Goal: Task Accomplishment & Management: Use online tool/utility

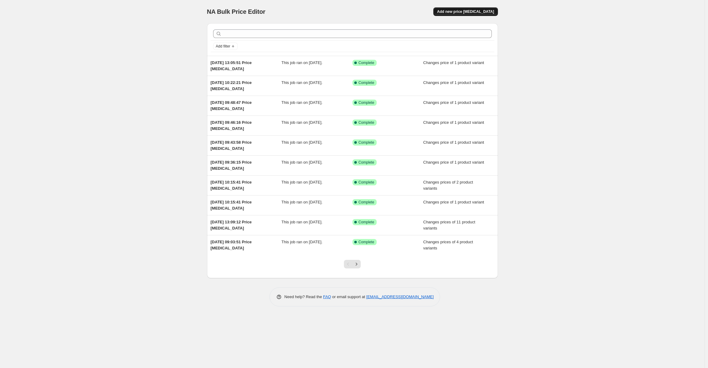
click at [473, 13] on span "Add new price [MEDICAL_DATA]" at bounding box center [465, 11] width 57 height 5
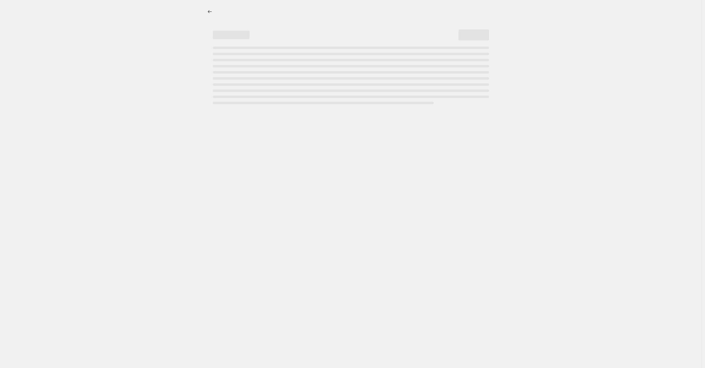
select select "percentage"
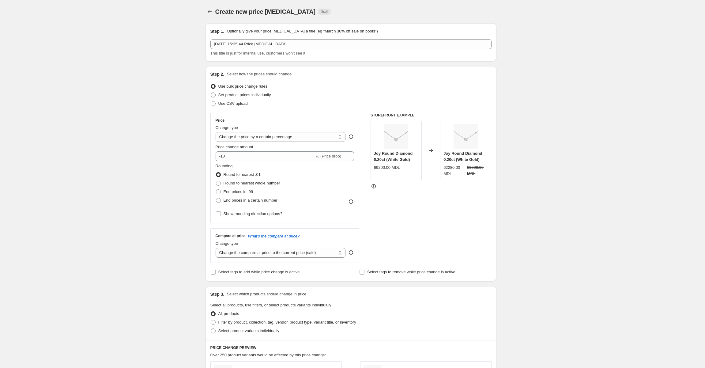
click at [216, 95] on span at bounding box center [213, 94] width 5 height 5
click at [211, 93] on input "Set product prices individually" at bounding box center [211, 92] width 0 height 0
radio input "true"
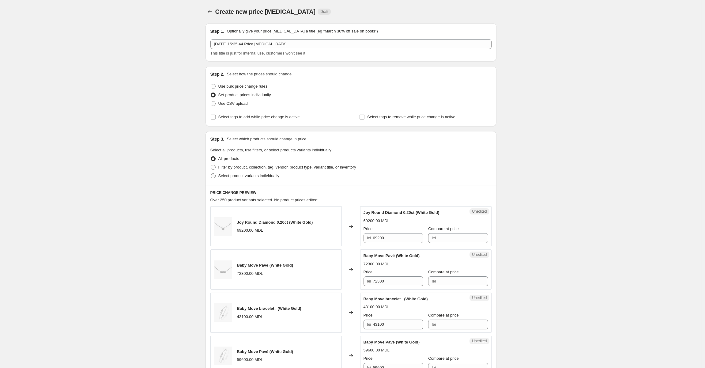
click at [216, 177] on span at bounding box center [213, 175] width 5 height 5
click at [211, 174] on input "Select product variants individually" at bounding box center [211, 173] width 0 height 0
radio input "true"
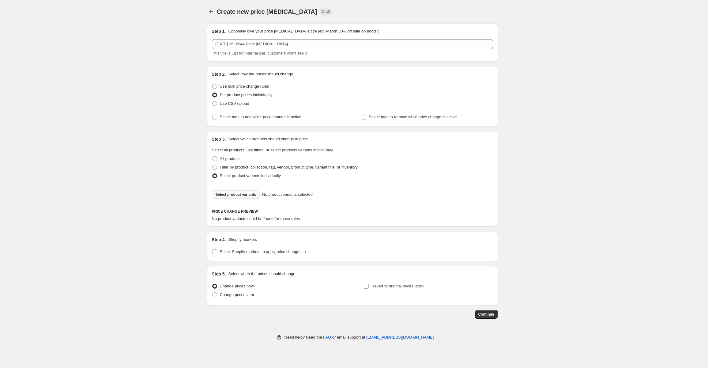
click at [240, 194] on span "Select product variants" at bounding box center [236, 194] width 41 height 5
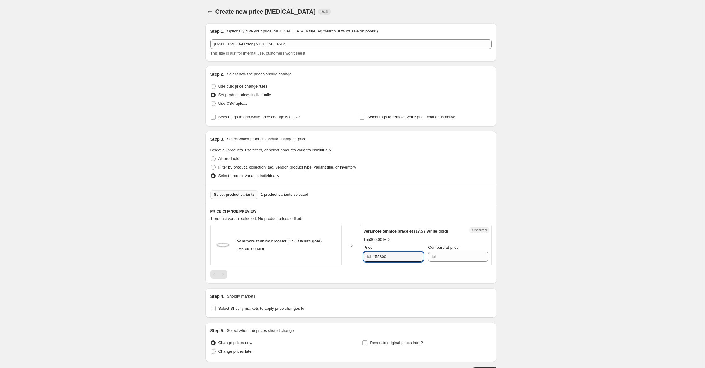
drag, startPoint x: 402, startPoint y: 257, endPoint x: 371, endPoint y: 254, distance: 31.1
click at [371, 254] on div "lei 155800" at bounding box center [394, 257] width 60 height 10
type input "89900"
click at [557, 228] on div "Create new price [MEDICAL_DATA]. This page is ready Create new price [MEDICAL_D…" at bounding box center [351, 206] width 702 height 413
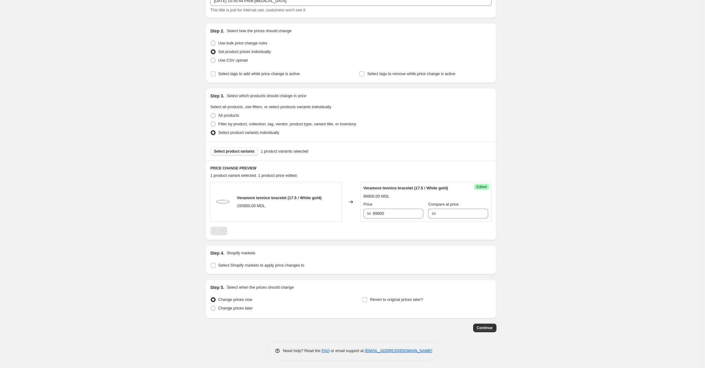
scroll to position [45, 0]
click at [493, 330] on button "Continue" at bounding box center [484, 326] width 23 height 9
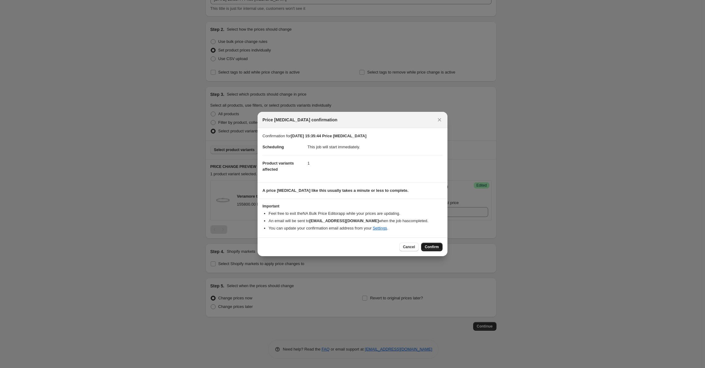
click at [432, 249] on span "Confirm" at bounding box center [432, 246] width 14 height 5
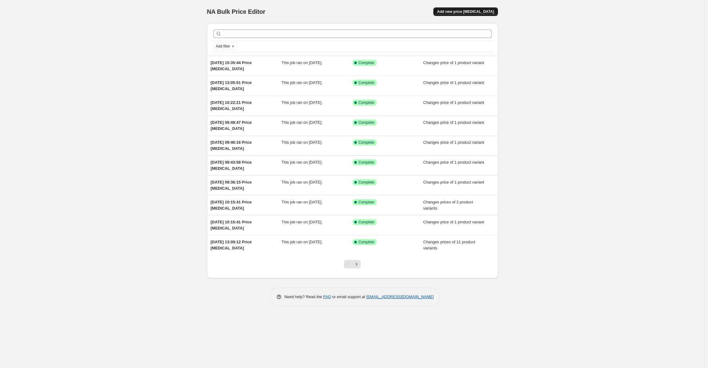
click at [470, 8] on button "Add new price [MEDICAL_DATA]" at bounding box center [465, 11] width 64 height 9
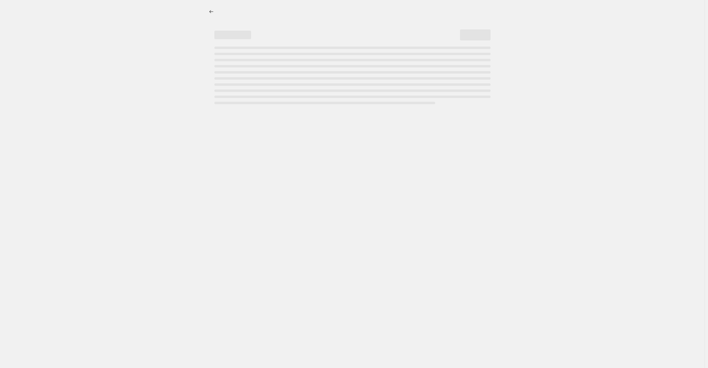
select select "percentage"
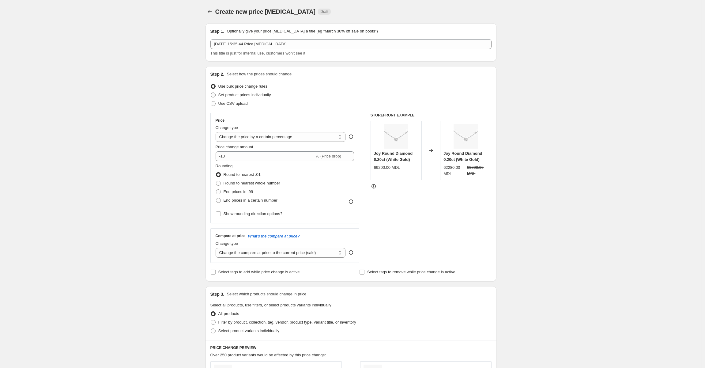
click at [216, 96] on span at bounding box center [213, 94] width 5 height 5
click at [211, 93] on input "Set product prices individually" at bounding box center [211, 92] width 0 height 0
radio input "true"
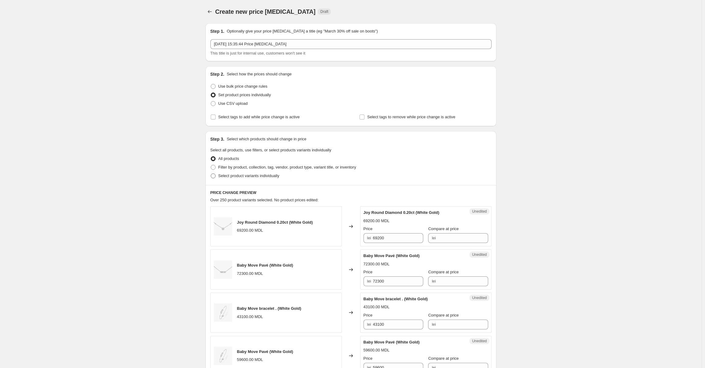
click at [219, 176] on label "Select product variants individually" at bounding box center [244, 176] width 69 height 9
click at [211, 174] on input "Select product variants individually" at bounding box center [211, 173] width 0 height 0
radio input "true"
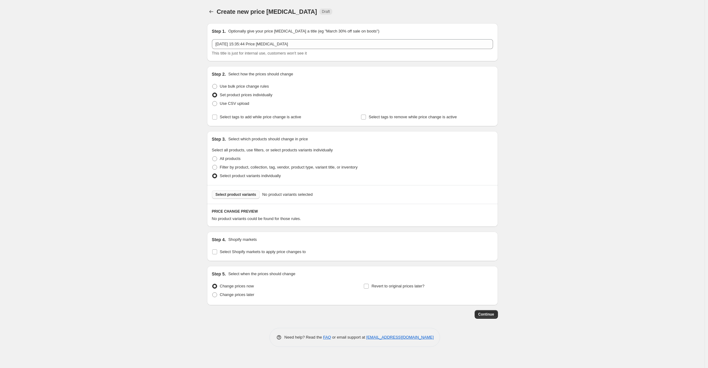
click at [228, 195] on span "Select product variants" at bounding box center [236, 194] width 41 height 5
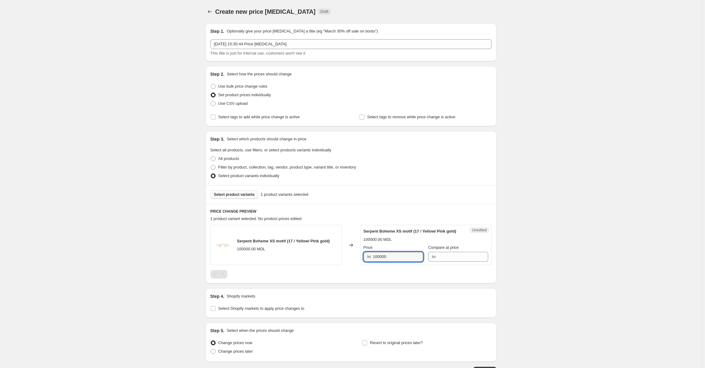
drag, startPoint x: 393, startPoint y: 262, endPoint x: 367, endPoint y: 262, distance: 26.3
click at [367, 262] on div "lei 100000" at bounding box center [394, 257] width 60 height 10
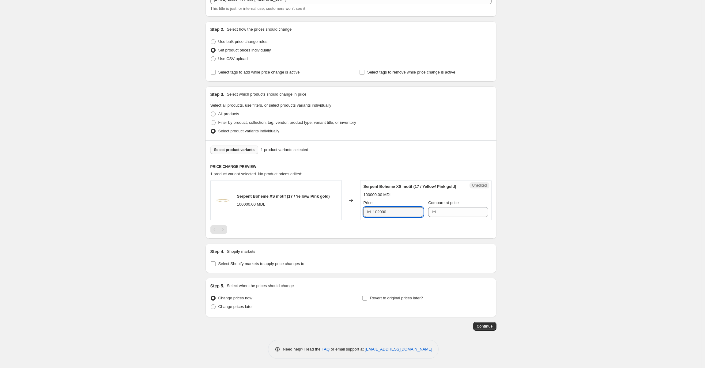
scroll to position [51, 0]
type input "102000"
click at [489, 330] on button "Continue" at bounding box center [484, 326] width 23 height 9
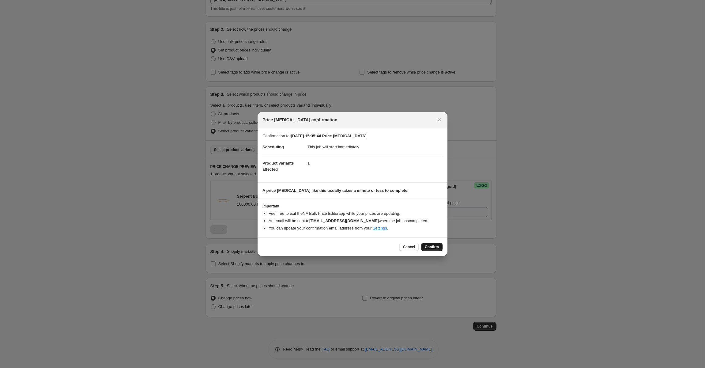
click at [429, 247] on span "Confirm" at bounding box center [432, 246] width 14 height 5
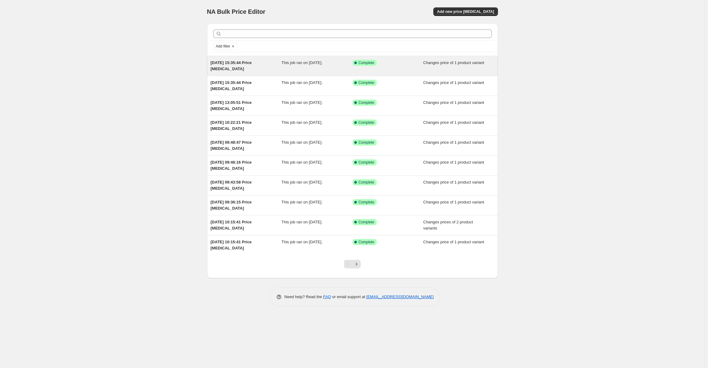
click at [393, 63] on div "Success Complete Complete" at bounding box center [384, 63] width 62 height 6
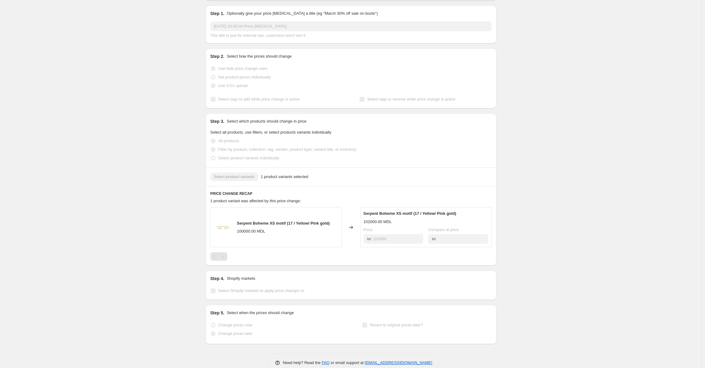
scroll to position [89, 0]
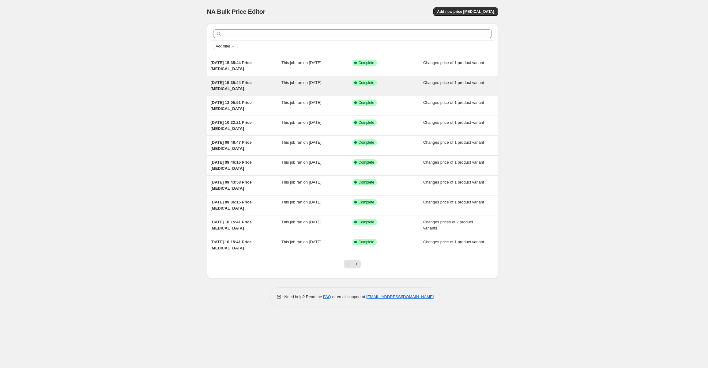
click at [406, 83] on div "Success Complete Complete" at bounding box center [384, 83] width 62 height 6
